Goal: Check status: Check status

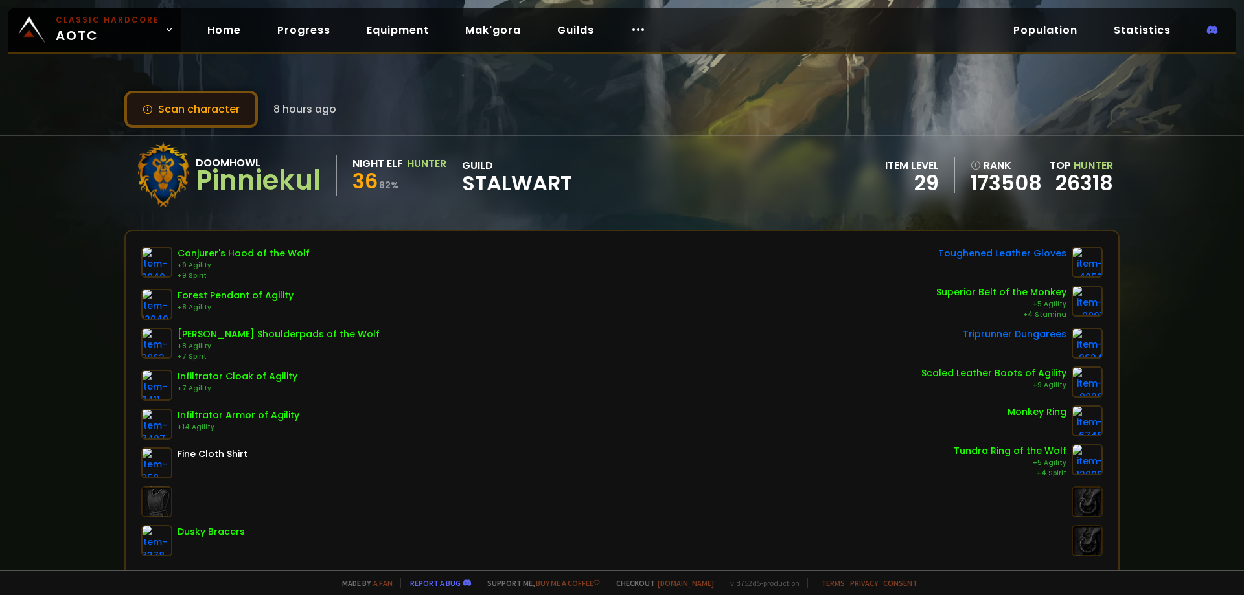
click at [199, 113] on button "Scan character" at bounding box center [190, 109] width 133 height 37
click at [196, 111] on button "Scan character" at bounding box center [190, 109] width 133 height 37
click at [191, 108] on button "Scan character" at bounding box center [190, 109] width 133 height 37
click at [194, 108] on button "Scan character" at bounding box center [190, 109] width 133 height 37
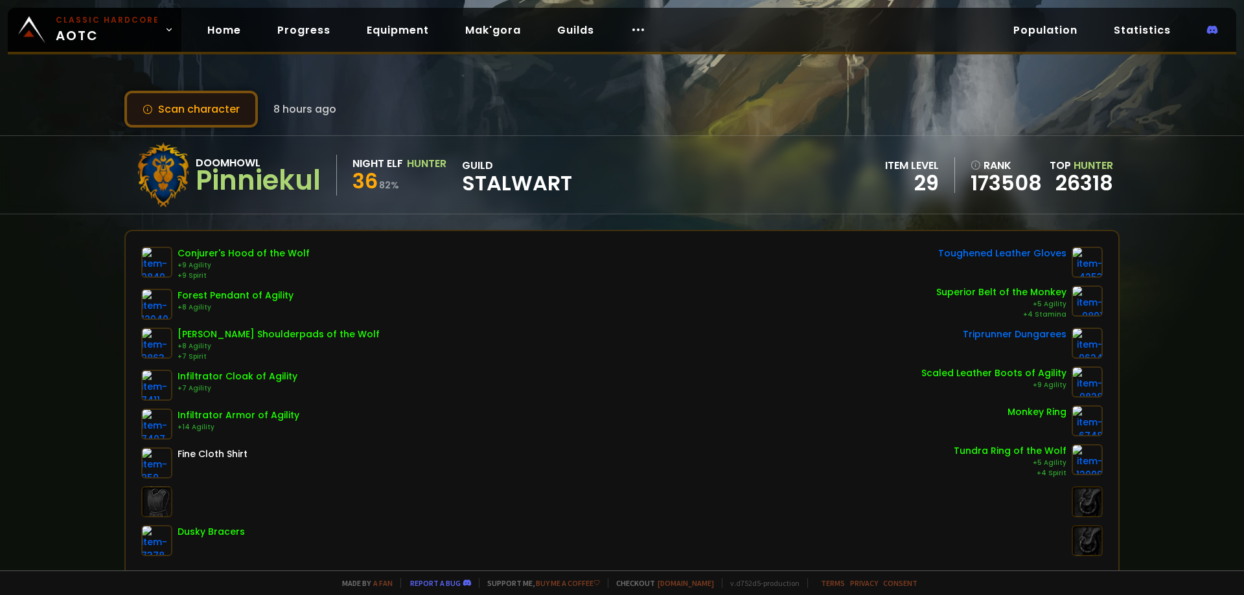
click at [194, 108] on button "Scan character" at bounding box center [190, 109] width 133 height 37
drag, startPoint x: 933, startPoint y: 335, endPoint x: 1056, endPoint y: 334, distance: 122.4
click at [1056, 334] on div "Triprunner Dungarees" at bounding box center [1011, 343] width 181 height 31
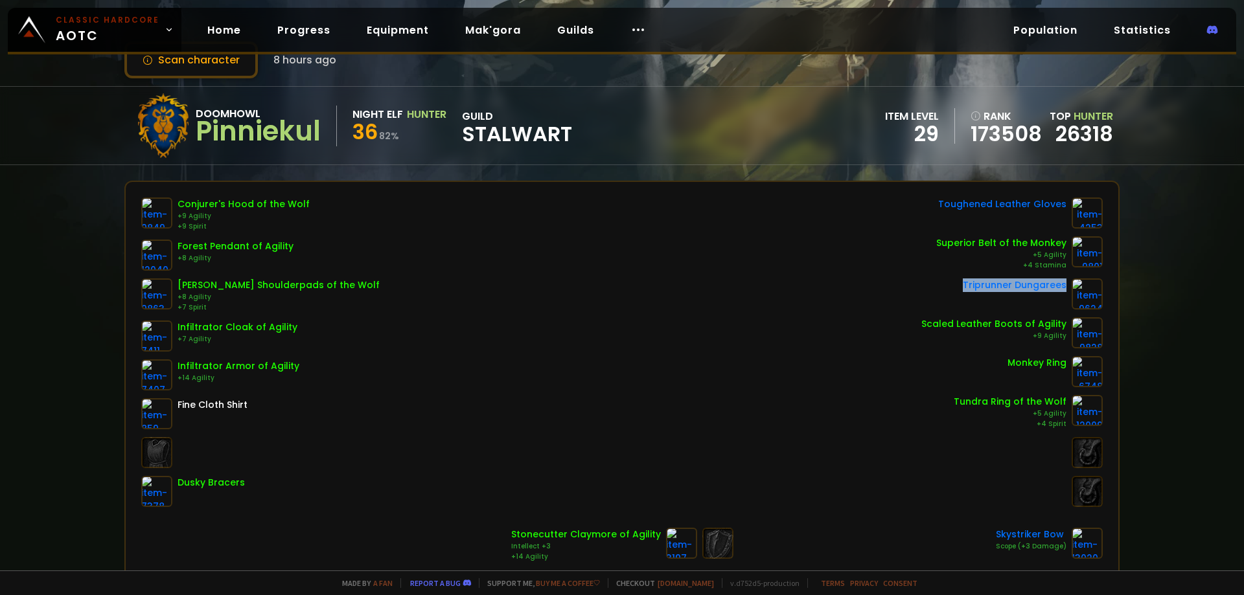
scroll to position [130, 0]
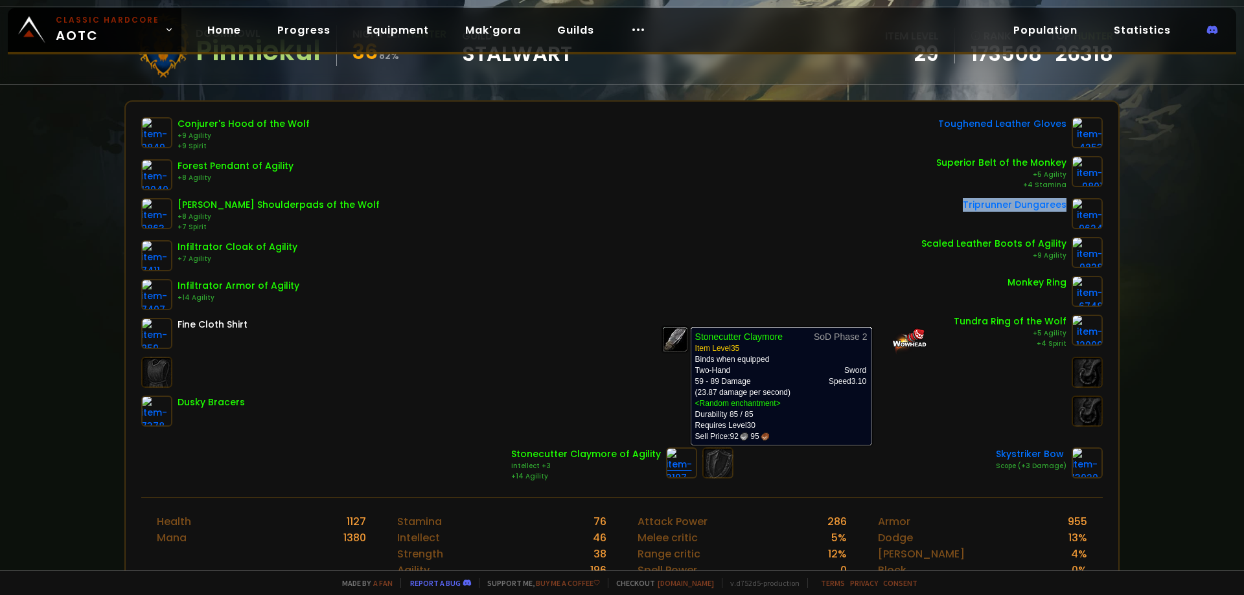
click at [670, 468] on img at bounding box center [681, 463] width 31 height 31
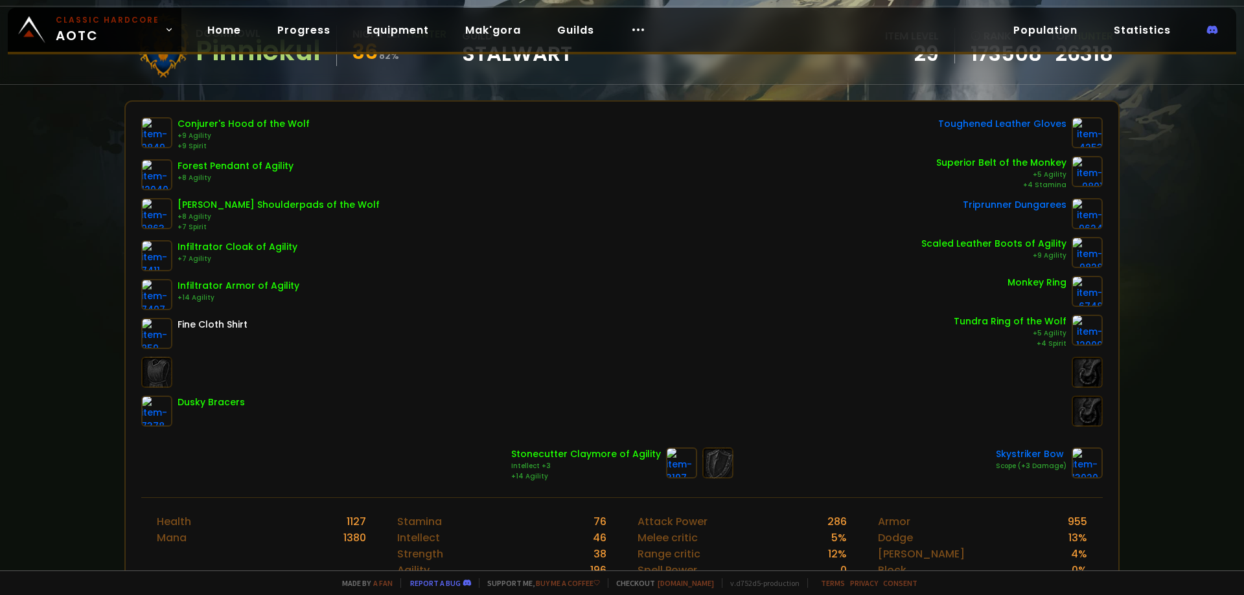
click at [725, 284] on div "Conjurer's Hood of the Wolf +9 Agility +9 Spirit Forest Pendant of Agility +8 A…" at bounding box center [621, 272] width 961 height 310
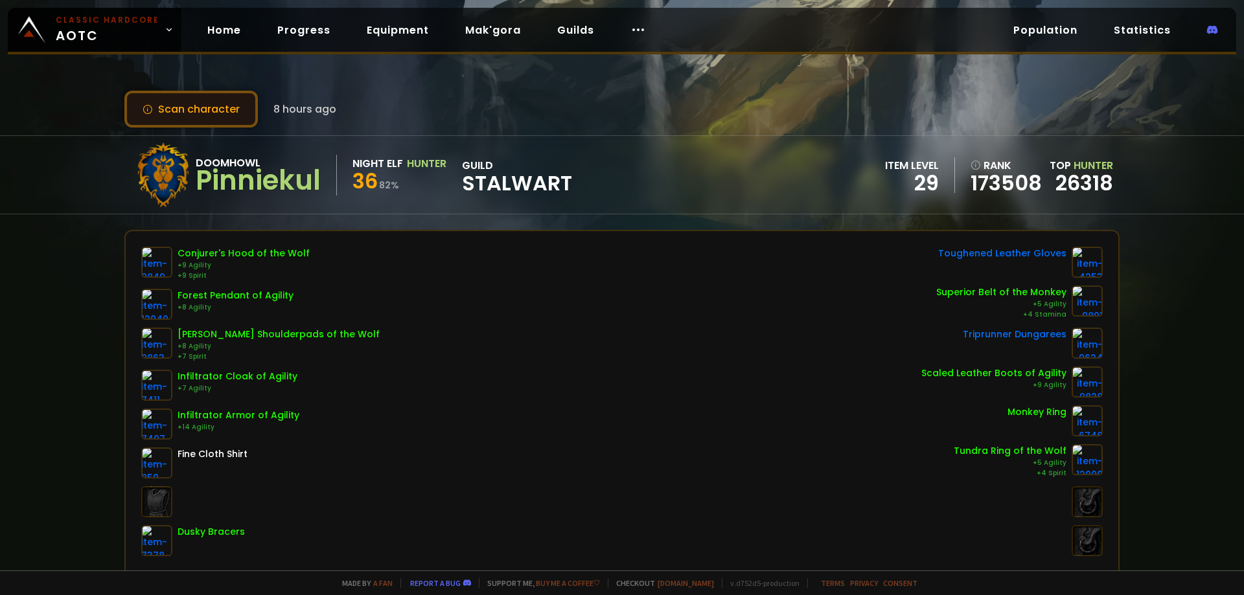
click at [215, 109] on button "Scan character" at bounding box center [190, 109] width 133 height 37
click at [168, 113] on button "Scan character" at bounding box center [190, 109] width 133 height 37
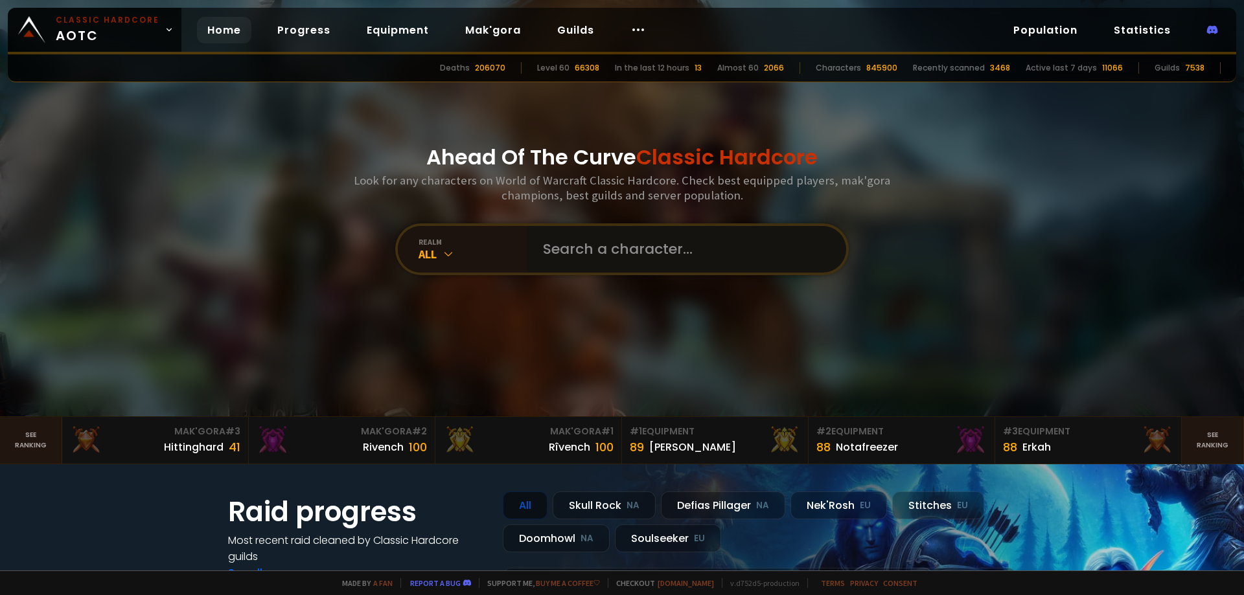
click at [627, 262] on input "text" at bounding box center [682, 249] width 295 height 47
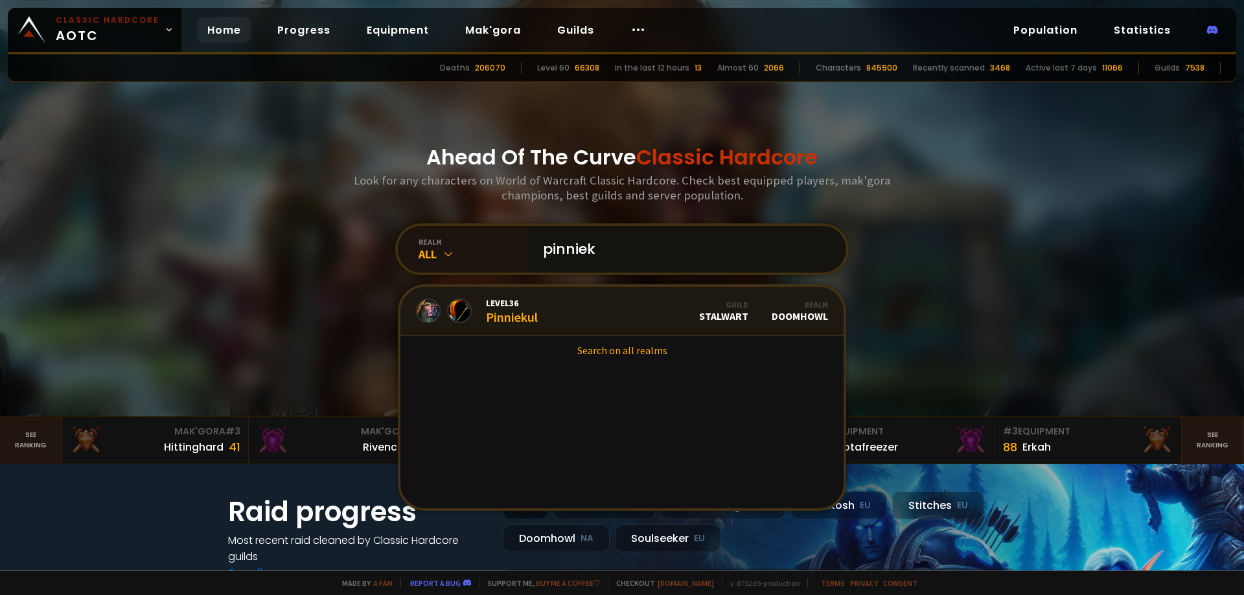
type input "pinniek"
click at [596, 317] on link "Level 36 Pinniekul Guild Stalwart Realm Doomhowl" at bounding box center [621, 311] width 443 height 49
